Goal: Transaction & Acquisition: Purchase product/service

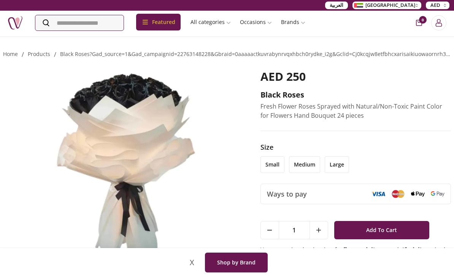
click at [310, 164] on li "medium" at bounding box center [304, 164] width 31 height 17
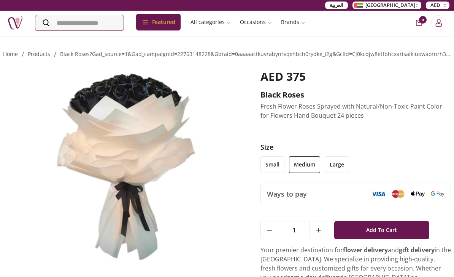
click at [335, 165] on li "large" at bounding box center [337, 164] width 24 height 17
click at [307, 166] on li "medium" at bounding box center [304, 164] width 31 height 17
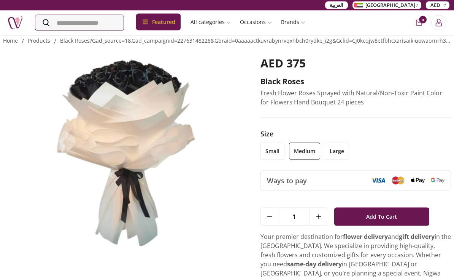
click at [377, 210] on span "Add To Cart" at bounding box center [381, 217] width 31 height 14
click at [420, 20] on span "1" at bounding box center [423, 20] width 8 height 8
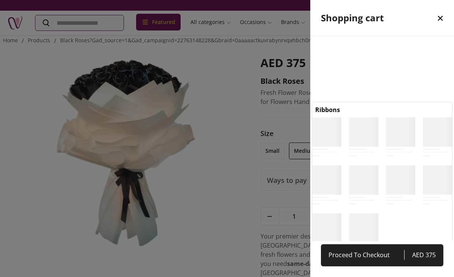
scroll to position [3, 3]
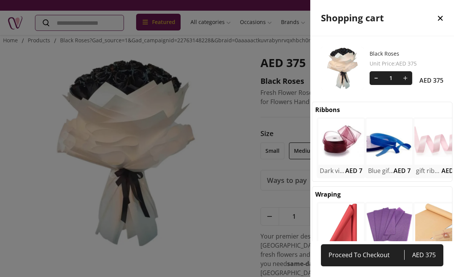
click at [374, 260] on span "Proceed To Checkout" at bounding box center [367, 254] width 76 height 11
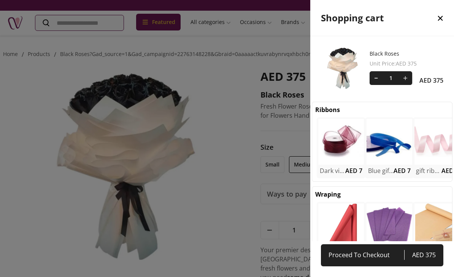
select select "**********"
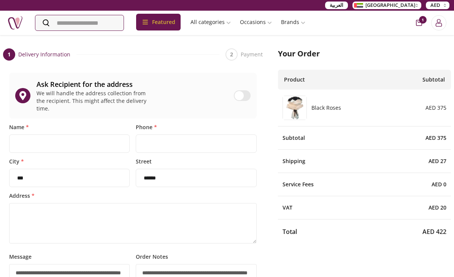
scroll to position [5, 0]
